Goal: Navigation & Orientation: Find specific page/section

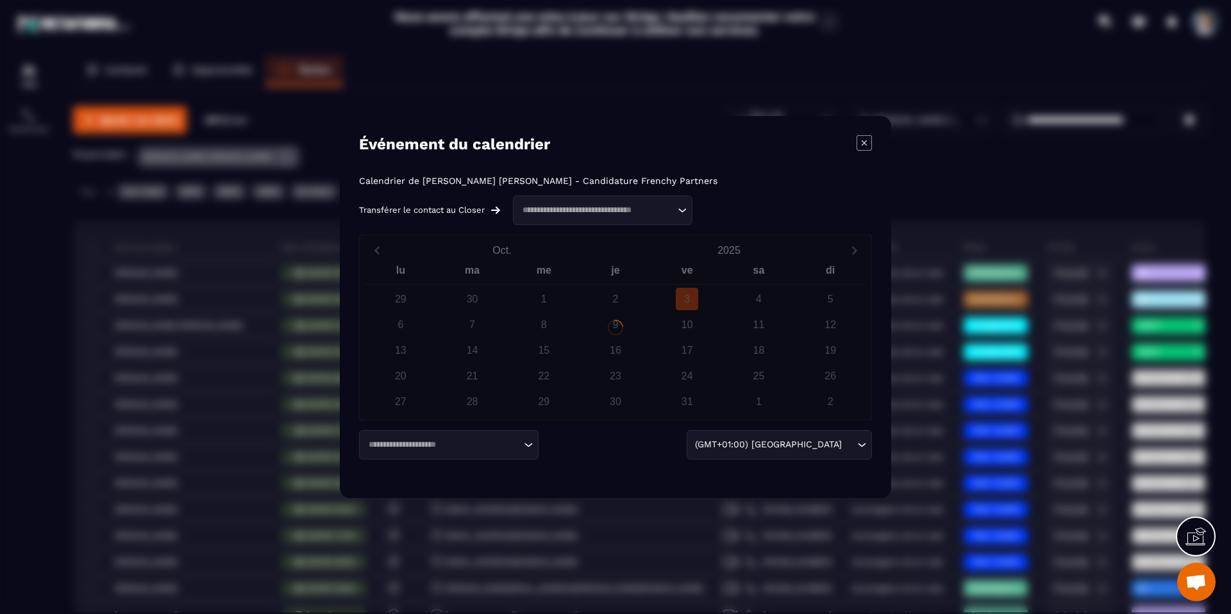
scroll to position [424, 0]
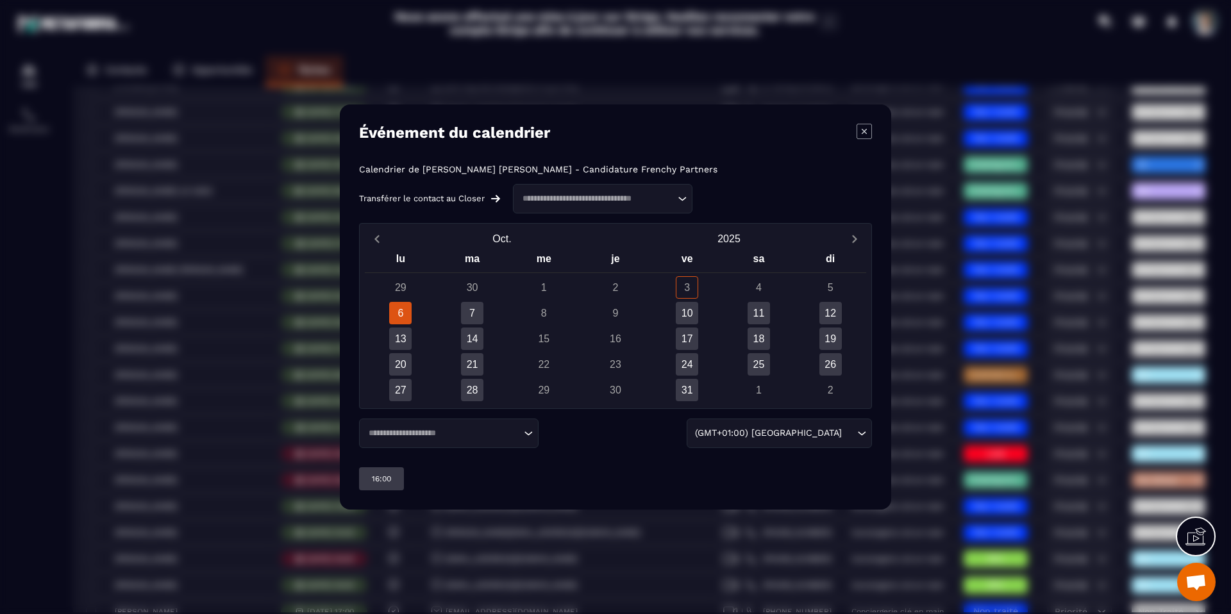
click at [860, 137] on icon "Modal window" at bounding box center [864, 131] width 15 height 15
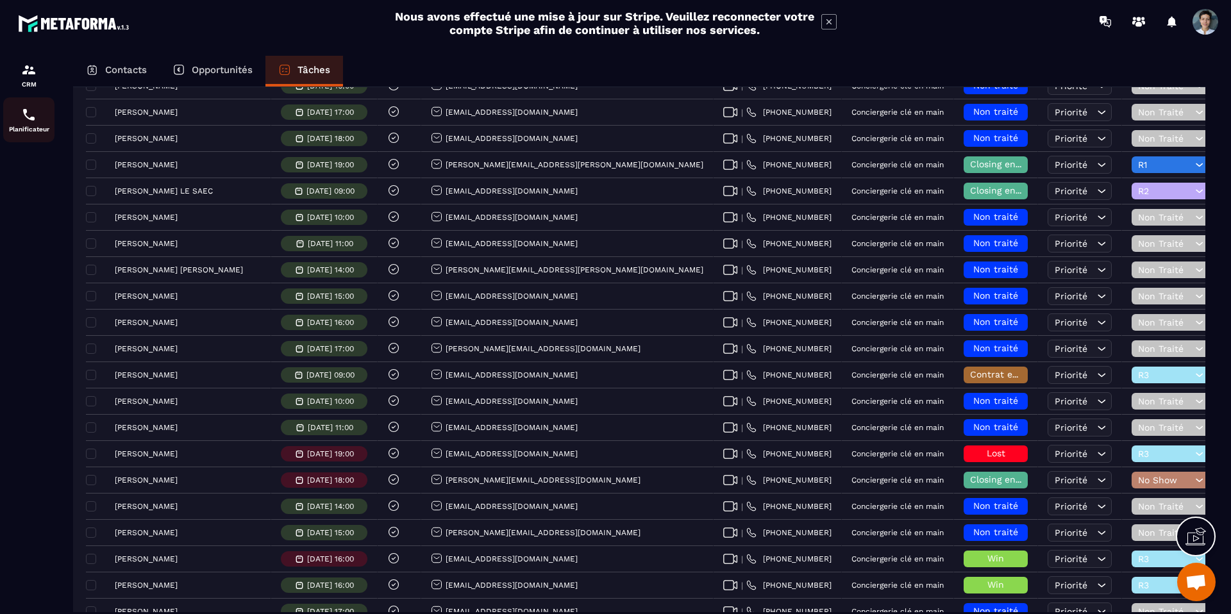
click at [28, 126] on p "Planificateur" at bounding box center [28, 129] width 51 height 7
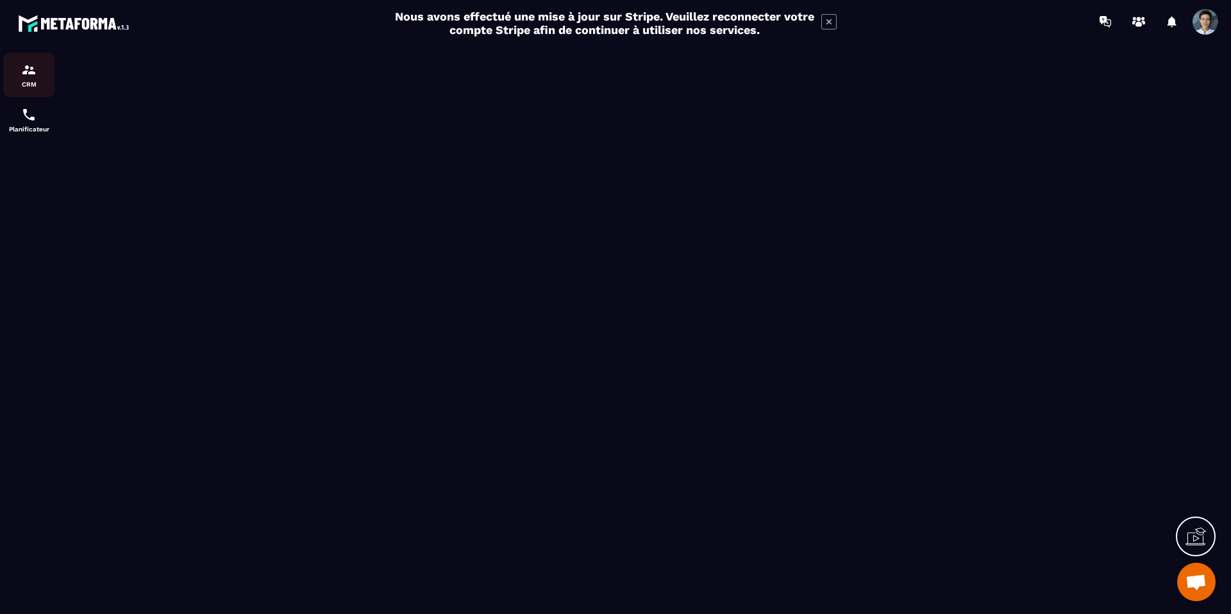
click at [43, 80] on div "CRM" at bounding box center [28, 75] width 51 height 26
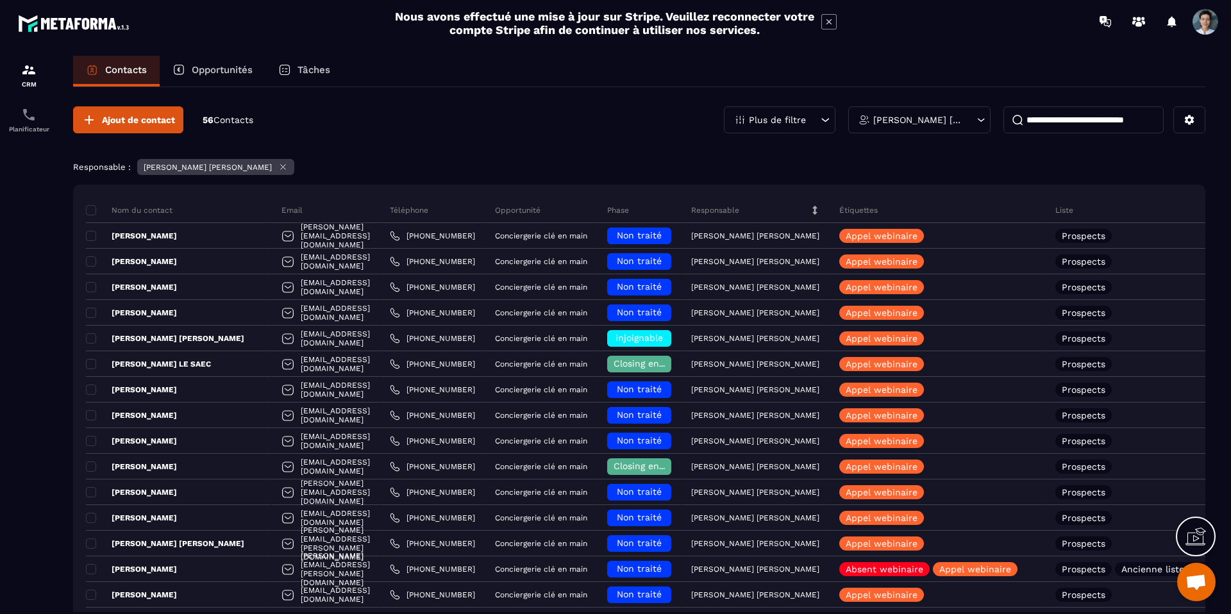
click at [309, 74] on p "Tâches" at bounding box center [313, 70] width 33 height 12
